Goal: Transaction & Acquisition: Purchase product/service

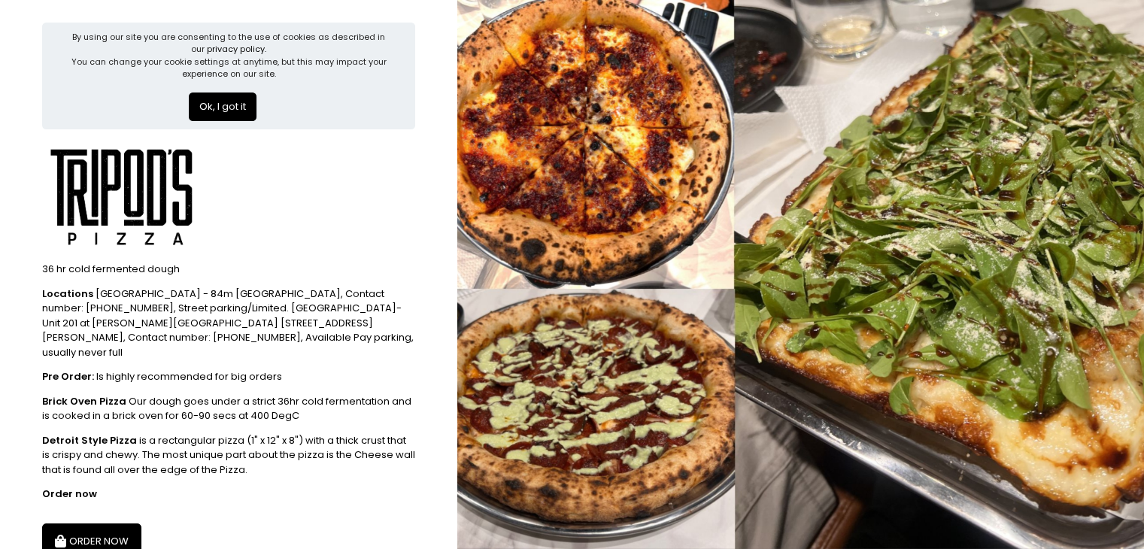
click at [233, 111] on button "Ok, I got it" at bounding box center [223, 107] width 68 height 29
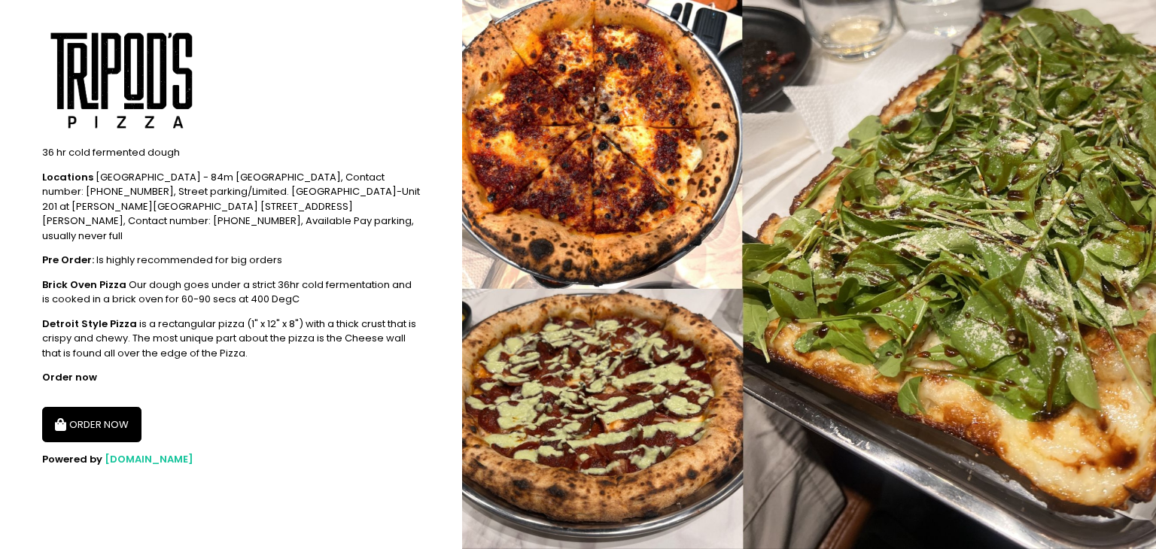
click at [129, 409] on button "ORDER NOW" at bounding box center [91, 425] width 99 height 36
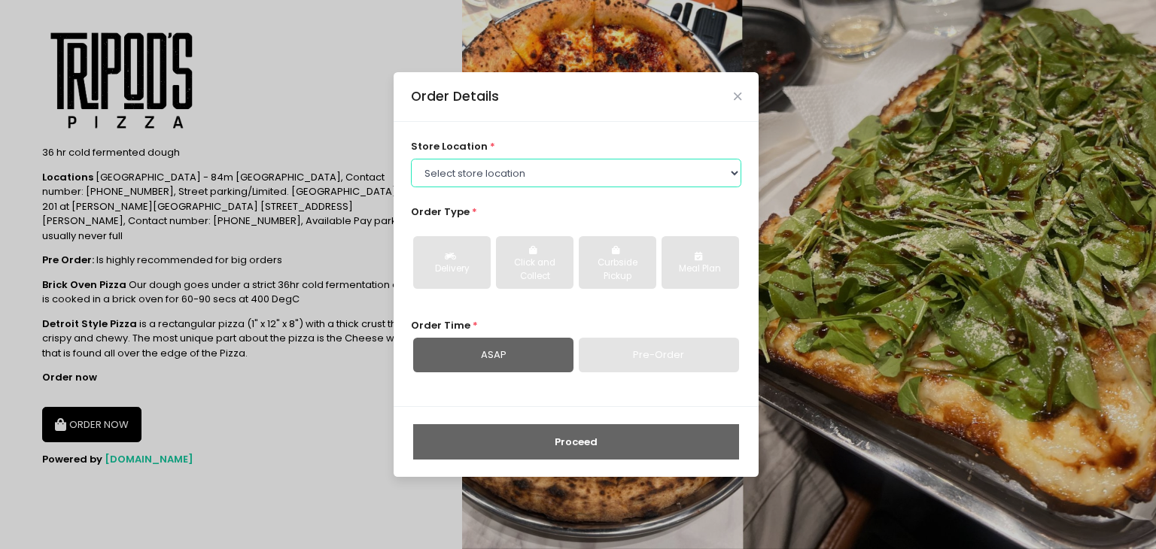
click at [537, 169] on select "Select store location Tripod's Pizza - Matimtiman Tripod's Pizza - [PERSON_NAME…" at bounding box center [576, 173] width 331 height 29
select select "61446231c0144a0f30d77cd5"
click at [411, 159] on select "Select store location Tripod's Pizza - Matimtiman Tripod's Pizza - [PERSON_NAME…" at bounding box center [576, 173] width 331 height 29
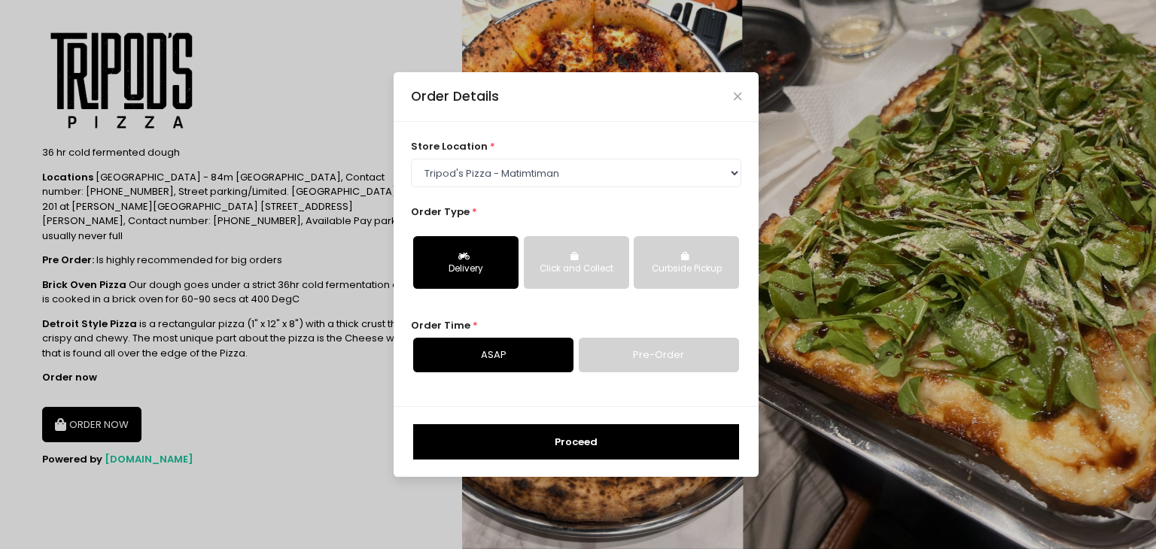
click at [605, 262] on button "Click and Collect" at bounding box center [576, 262] width 105 height 53
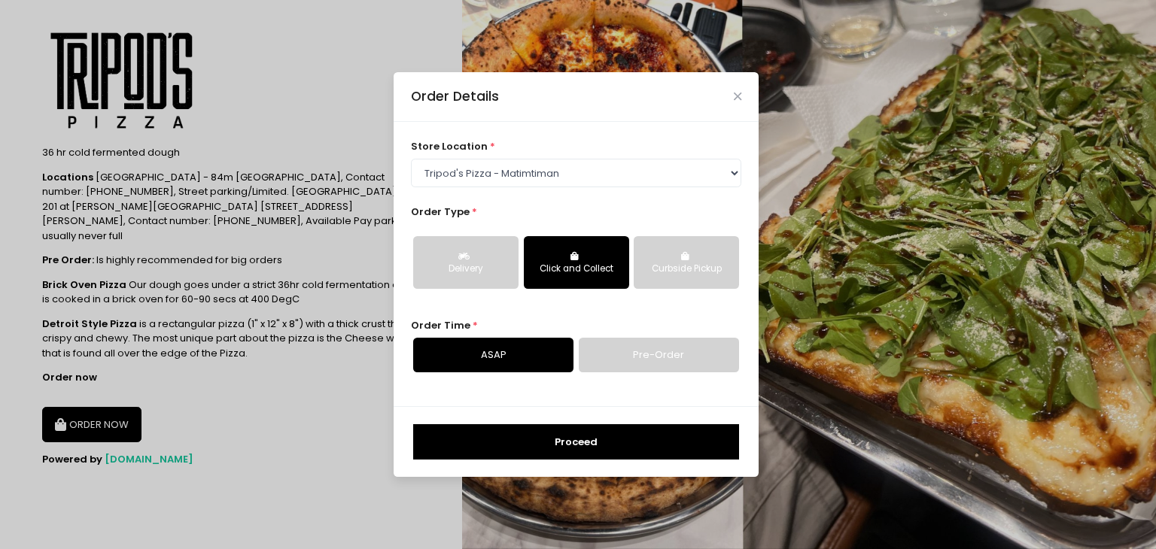
click at [665, 268] on div "Curbside Pickup" at bounding box center [686, 270] width 84 height 14
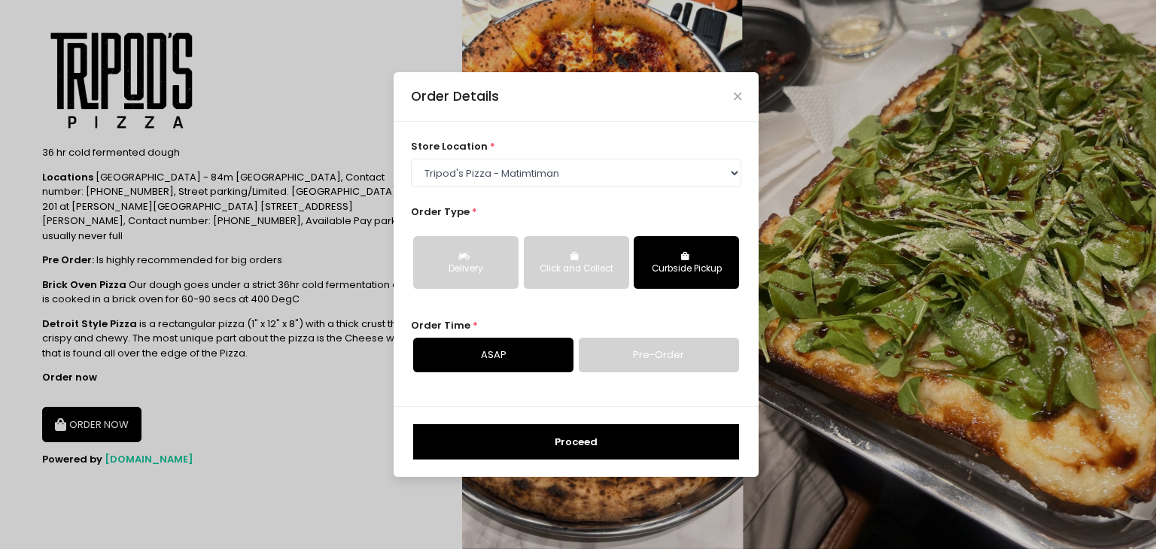
click at [602, 268] on div "Click and Collect" at bounding box center [576, 270] width 84 height 14
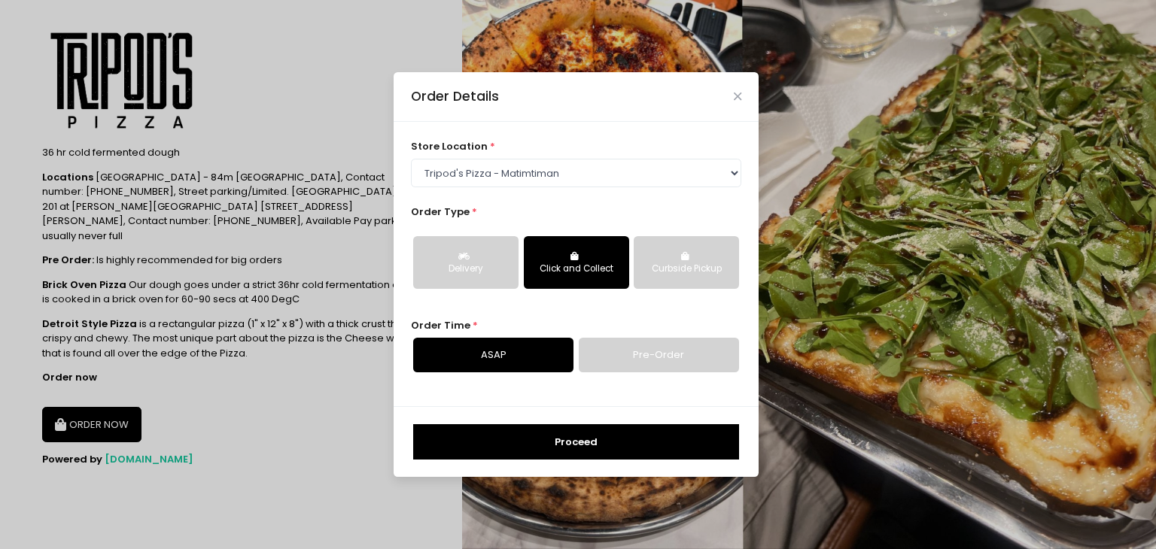
click at [688, 266] on div "Curbside Pickup" at bounding box center [686, 270] width 84 height 14
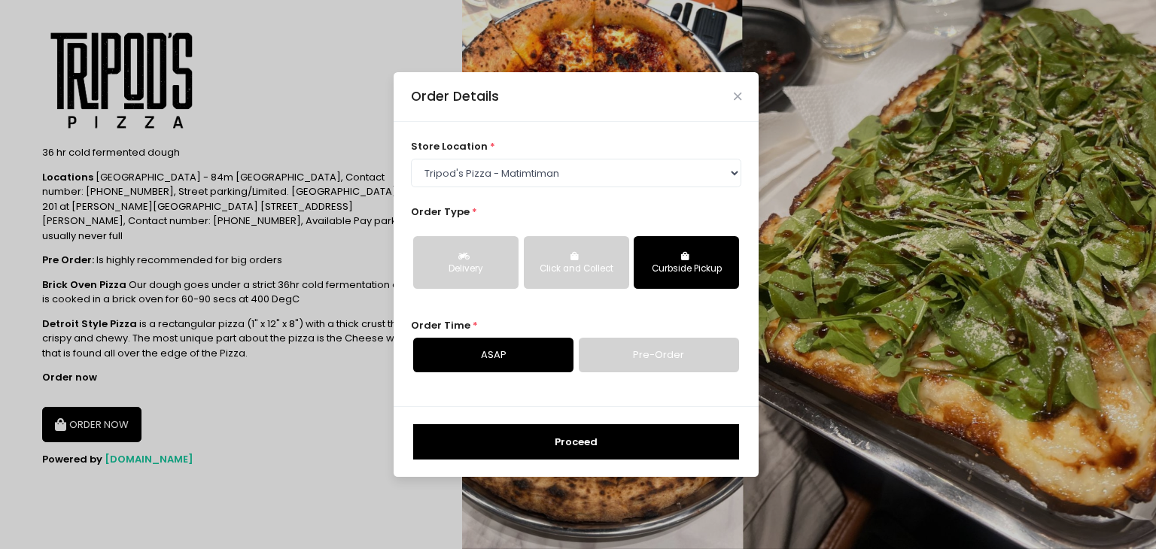
click at [626, 354] on link "Pre-Order" at bounding box center [659, 355] width 160 height 35
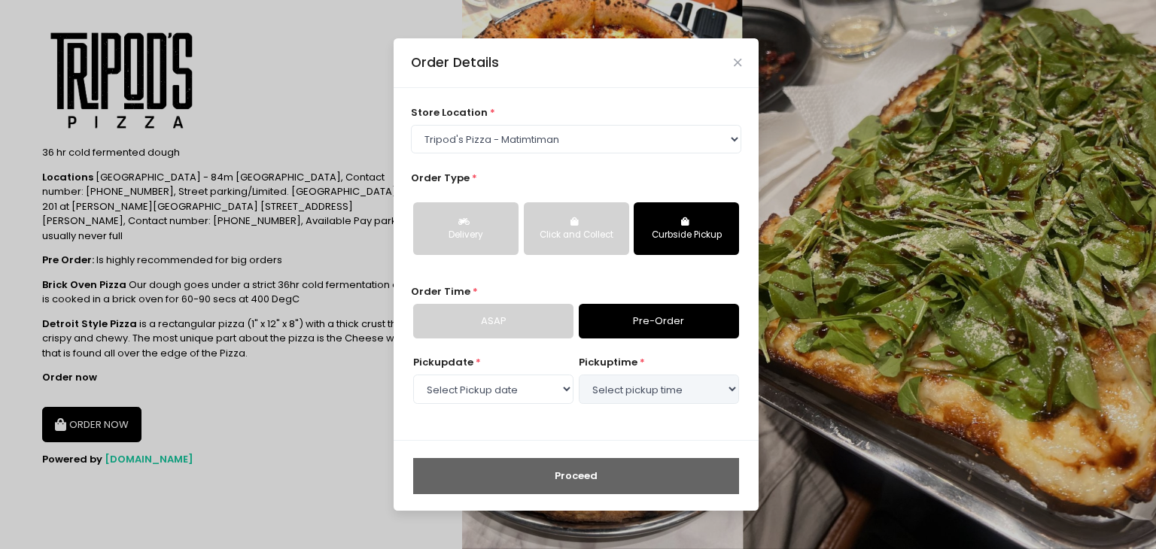
select select "[DATE]"
click at [622, 384] on select "Select pickup time 02:30 PM - 03:00 PM 03:00 PM - 03:30 PM 03:30 PM - 04:00 PM …" at bounding box center [659, 389] width 160 height 29
click at [579, 375] on select "Select pickup time 02:30 PM - 03:00 PM 03:00 PM - 03:30 PM 03:30 PM - 04:00 PM …" at bounding box center [659, 389] width 160 height 29
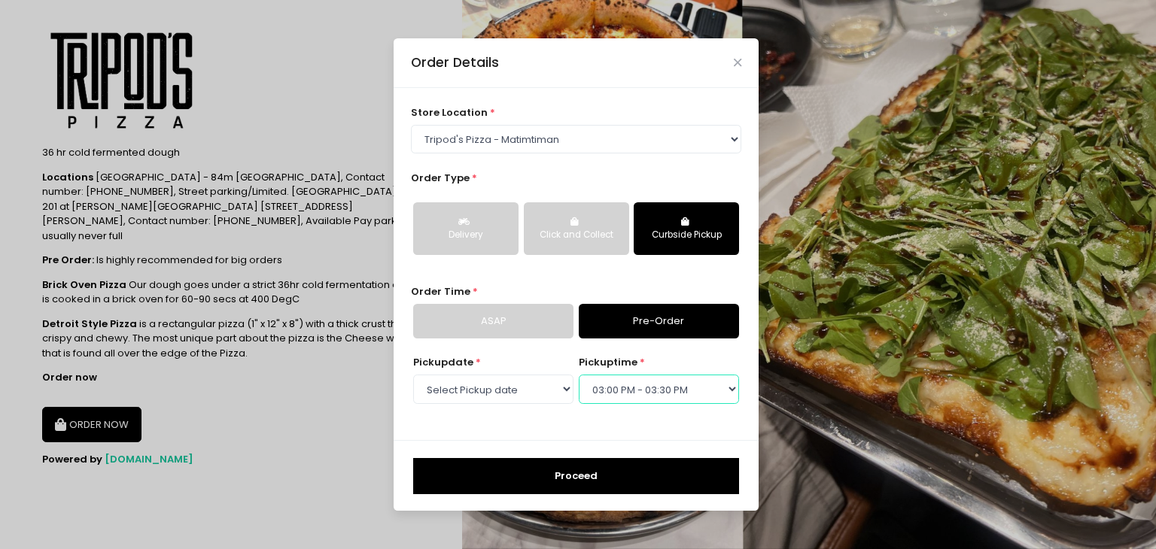
click at [621, 387] on select "Select pickup time 02:30 PM - 03:00 PM 03:00 PM - 03:30 PM 03:30 PM - 04:00 PM …" at bounding box center [659, 389] width 160 height 29
select select "14:30"
click at [579, 375] on select "Select pickup time 02:30 PM - 03:00 PM 03:00 PM - 03:30 PM 03:30 PM - 04:00 PM …" at bounding box center [659, 389] width 160 height 29
click at [668, 480] on button "Proceed" at bounding box center [576, 476] width 326 height 36
